Goal: Task Accomplishment & Management: Manage account settings

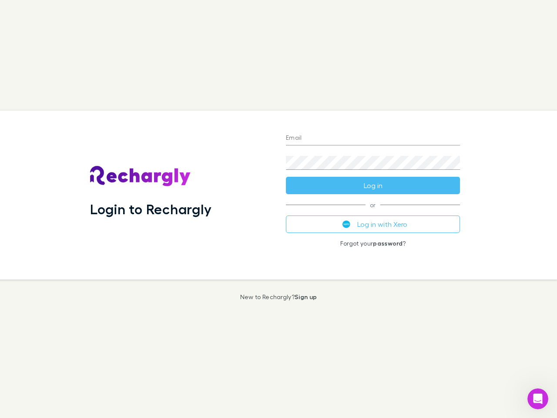
click at [279, 209] on div "Login to Rechargly" at bounding box center [181, 195] width 196 height 169
click at [373, 138] on input "Email" at bounding box center [373, 138] width 174 height 14
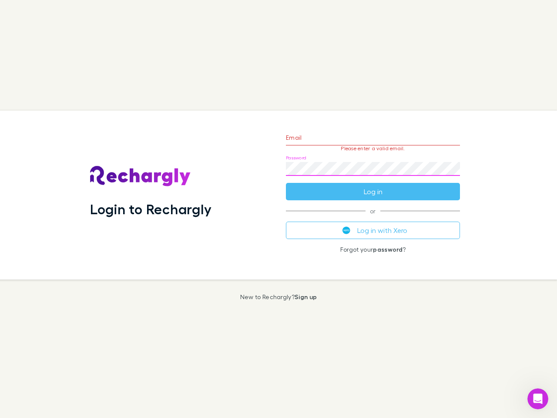
click at [373, 185] on form "Email Please enter a valid email. Password Log in" at bounding box center [373, 162] width 174 height 76
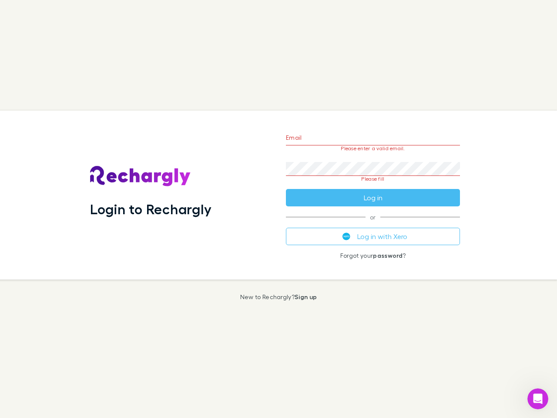
click at [373, 224] on div "Email Please enter a valid email. Password Please fill Log in or Log in with Xe…" at bounding box center [373, 195] width 188 height 169
click at [538, 399] on icon "Open Intercom Messenger" at bounding box center [538, 399] width 14 height 14
